Goal: Find specific page/section: Find specific page/section

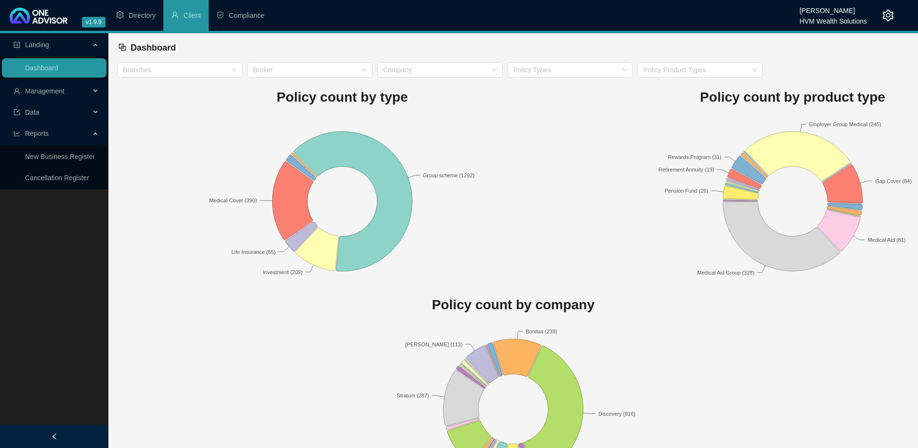
click at [65, 90] on span "Management" at bounding box center [51, 90] width 77 height 19
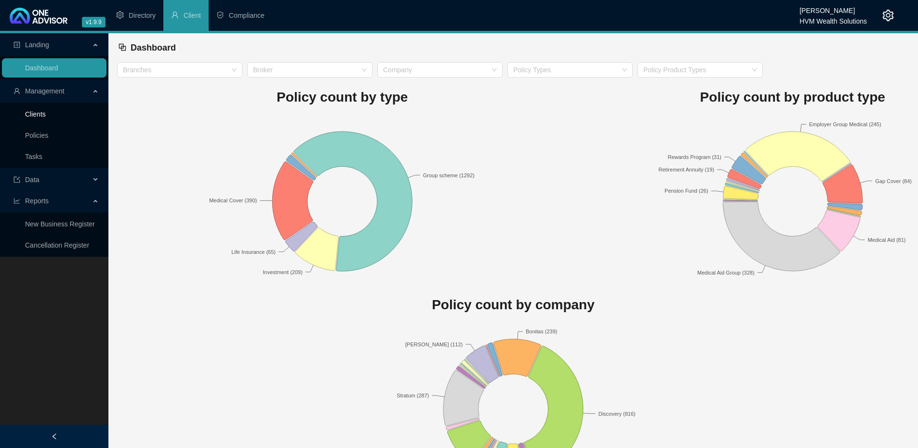
click at [46, 113] on link "Clients" at bounding box center [35, 114] width 21 height 8
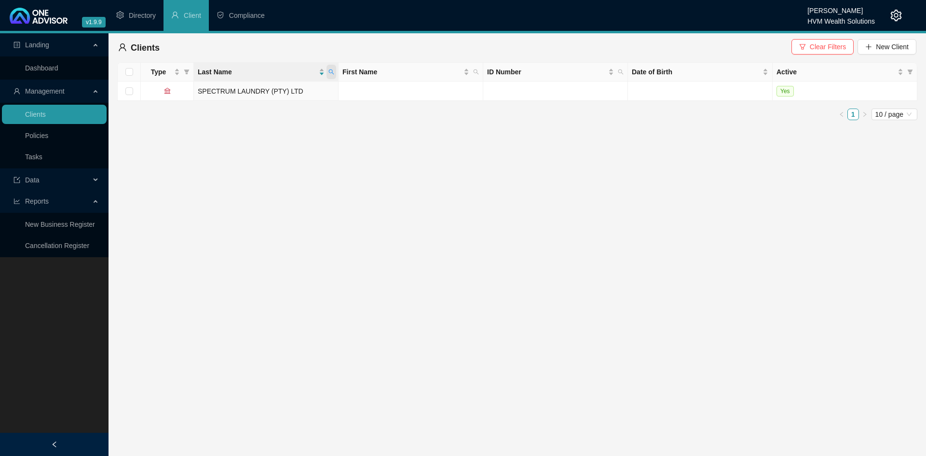
click at [333, 72] on icon "search" at bounding box center [331, 72] width 6 height 6
type input "seaboard"
click at [230, 96] on td "SEABOARD OVERSEAS TRADING & SHIPPING (PTY) LTD" at bounding box center [266, 95] width 145 height 29
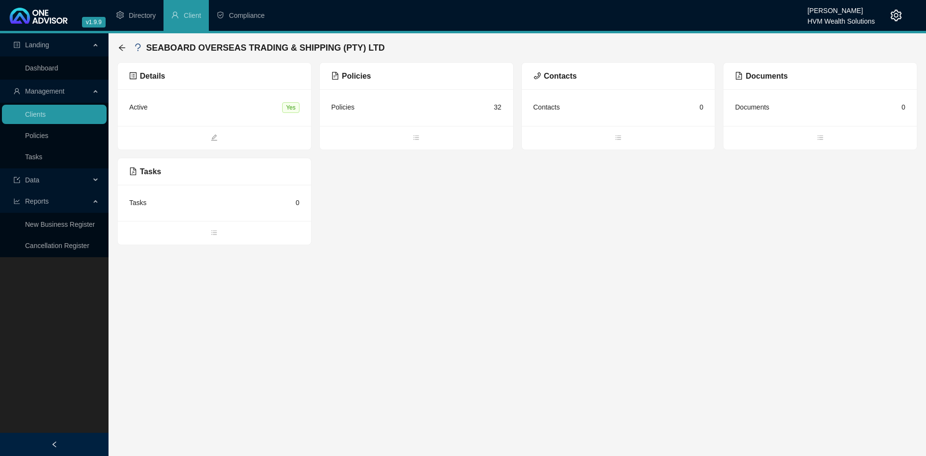
click at [421, 98] on div "Policies 32" at bounding box center [416, 107] width 193 height 37
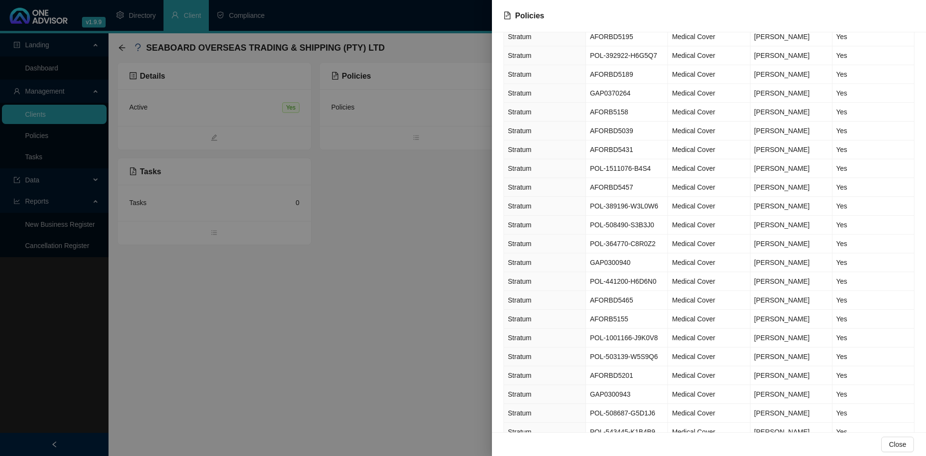
scroll to position [289, 0]
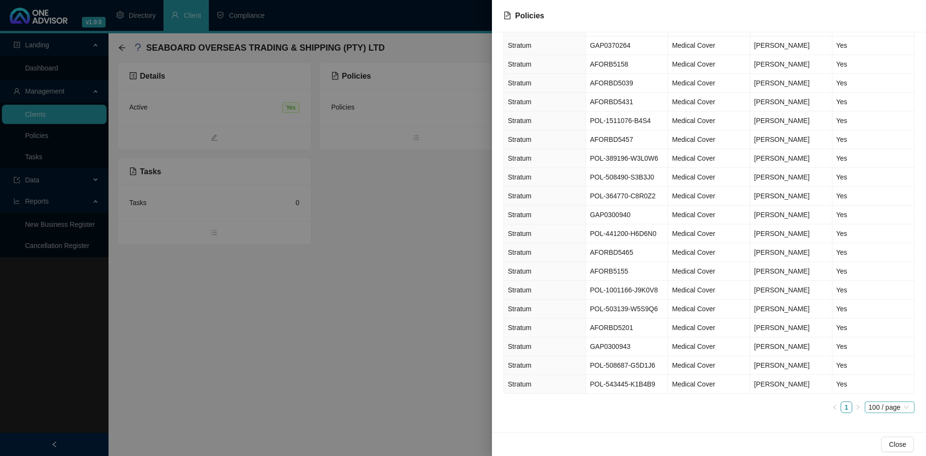
click at [880, 410] on span "100 / page" at bounding box center [889, 407] width 42 height 11
click at [692, 404] on ul "1 100 / page 10 / page 20 / page 50 / page 100 / page" at bounding box center [708, 407] width 411 height 12
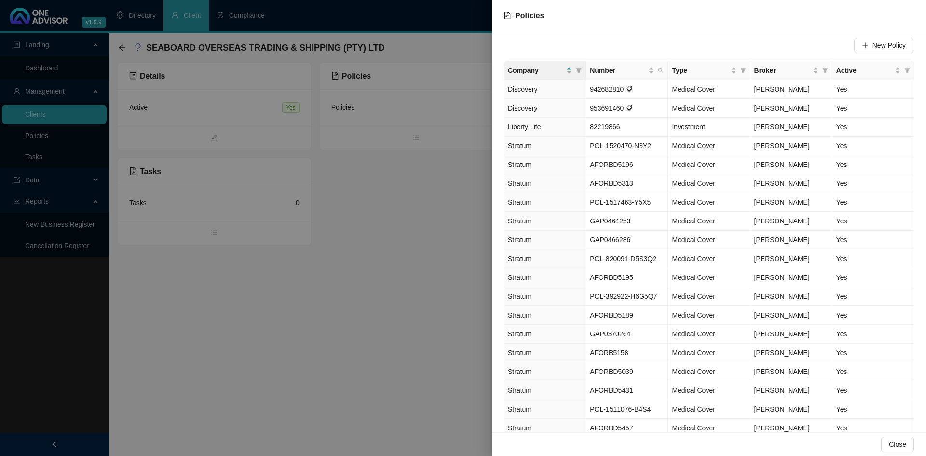
scroll to position [0, 0]
click at [385, 182] on div at bounding box center [463, 228] width 926 height 456
